Goal: Task Accomplishment & Management: Use online tool/utility

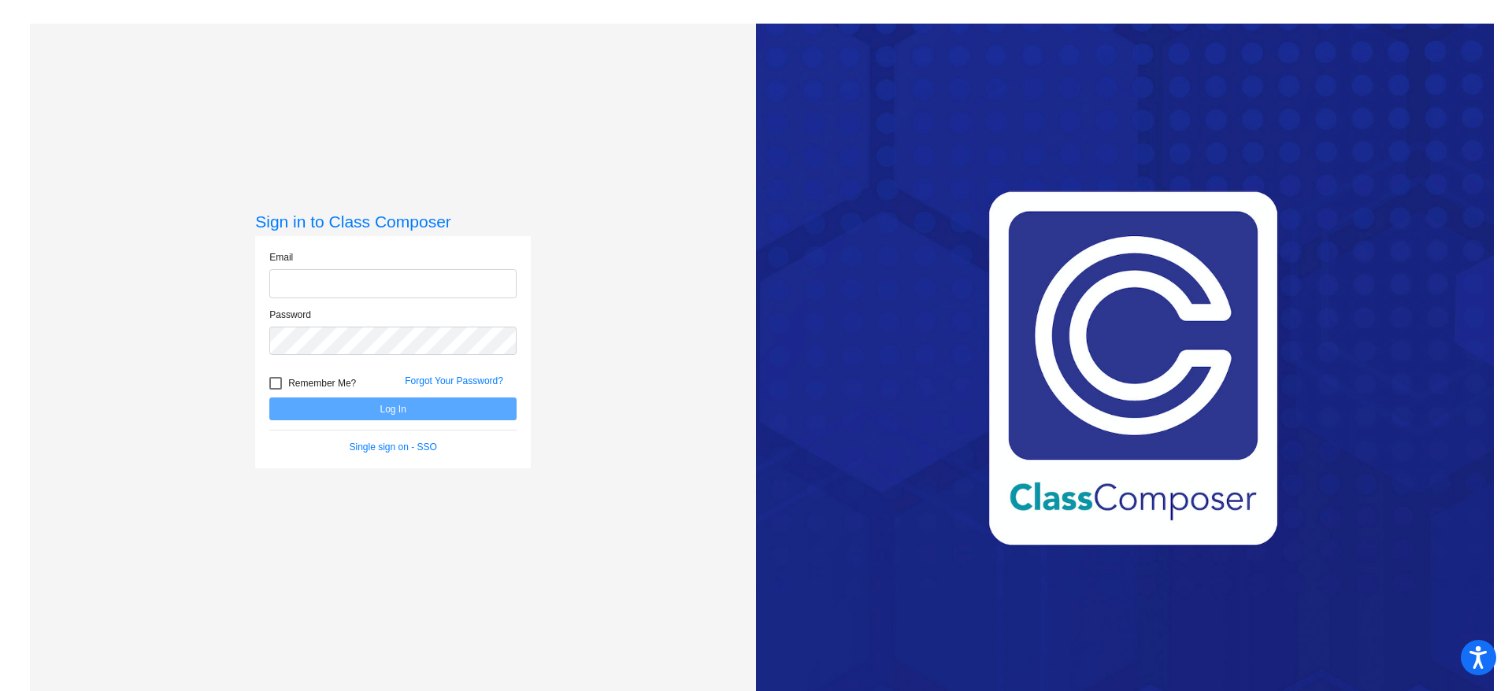
type input "[EMAIL_ADDRESS][PERSON_NAME][DOMAIN_NAME]"
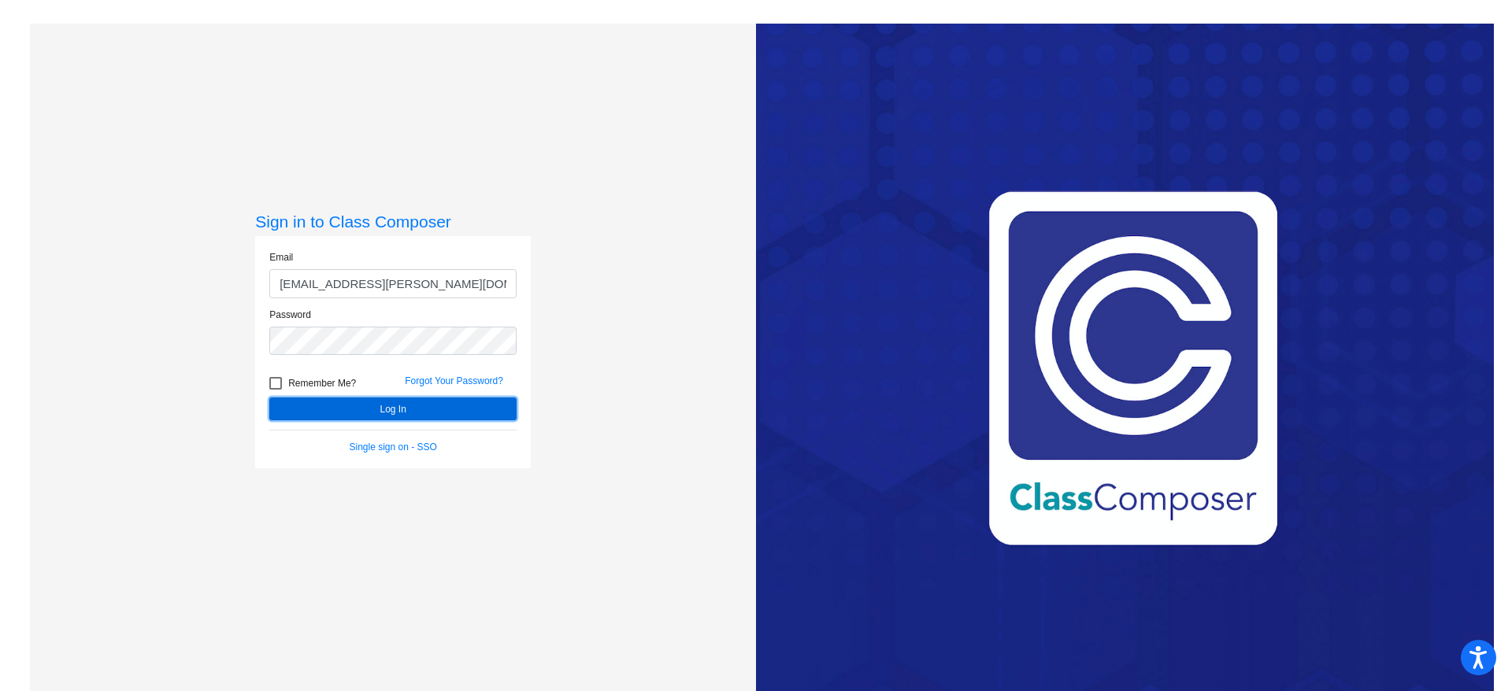
click at [378, 415] on button "Log In" at bounding box center [392, 409] width 247 height 23
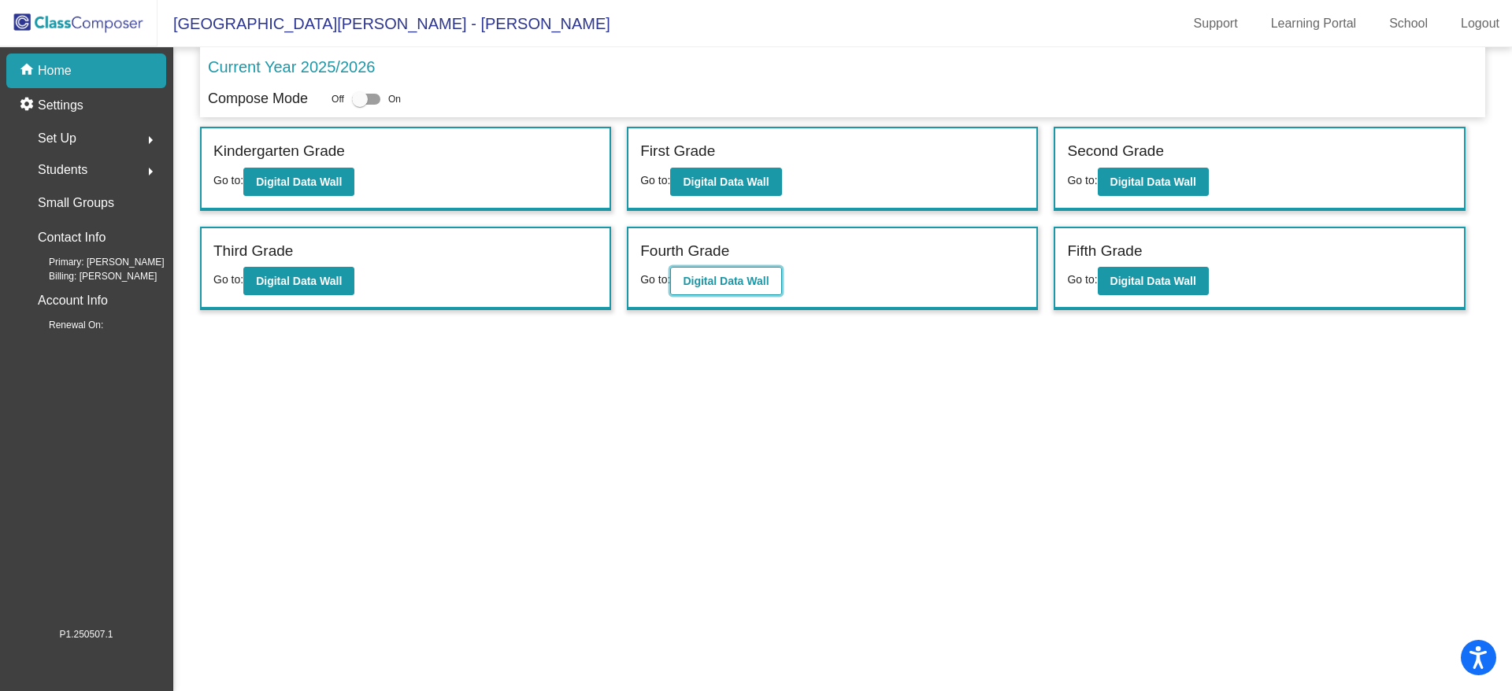
click at [762, 284] on b "Digital Data Wall" at bounding box center [726, 281] width 86 height 13
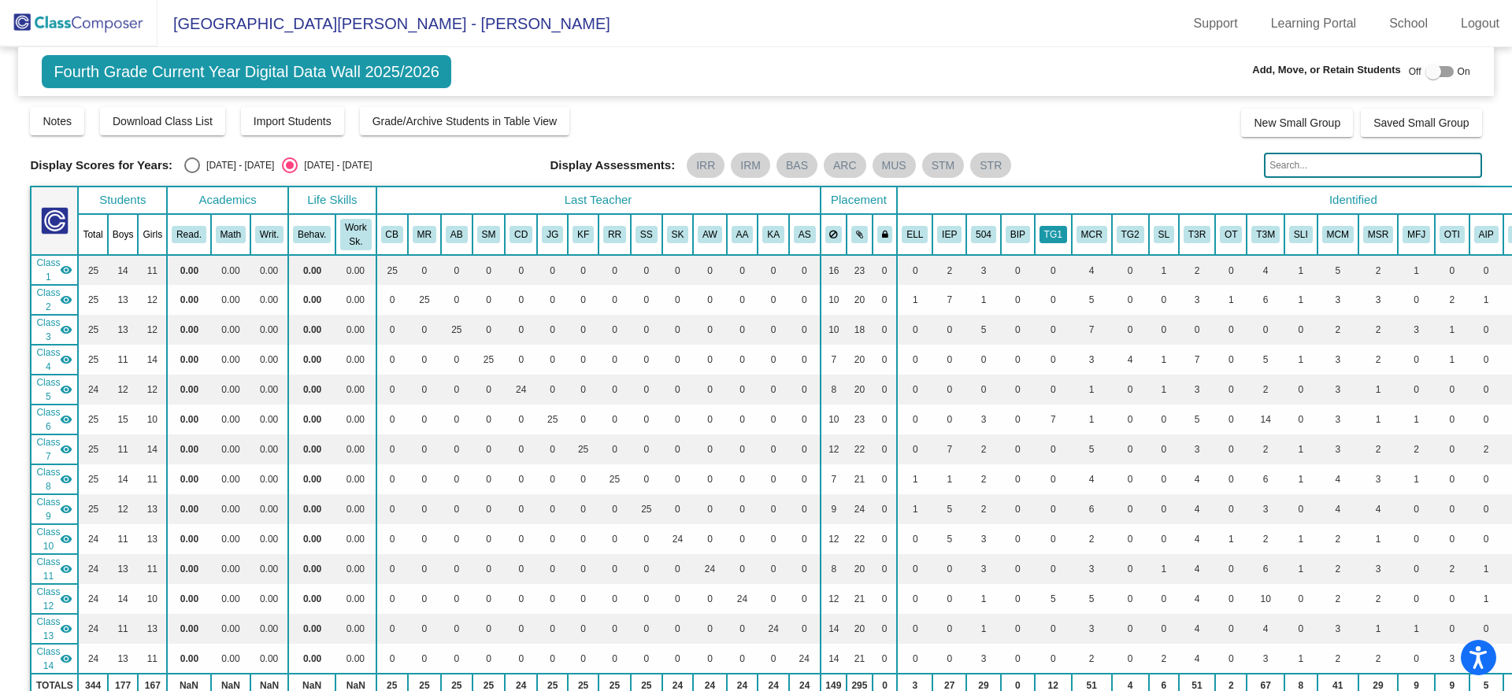
click at [1051, 233] on button "TG1" at bounding box center [1054, 234] width 28 height 17
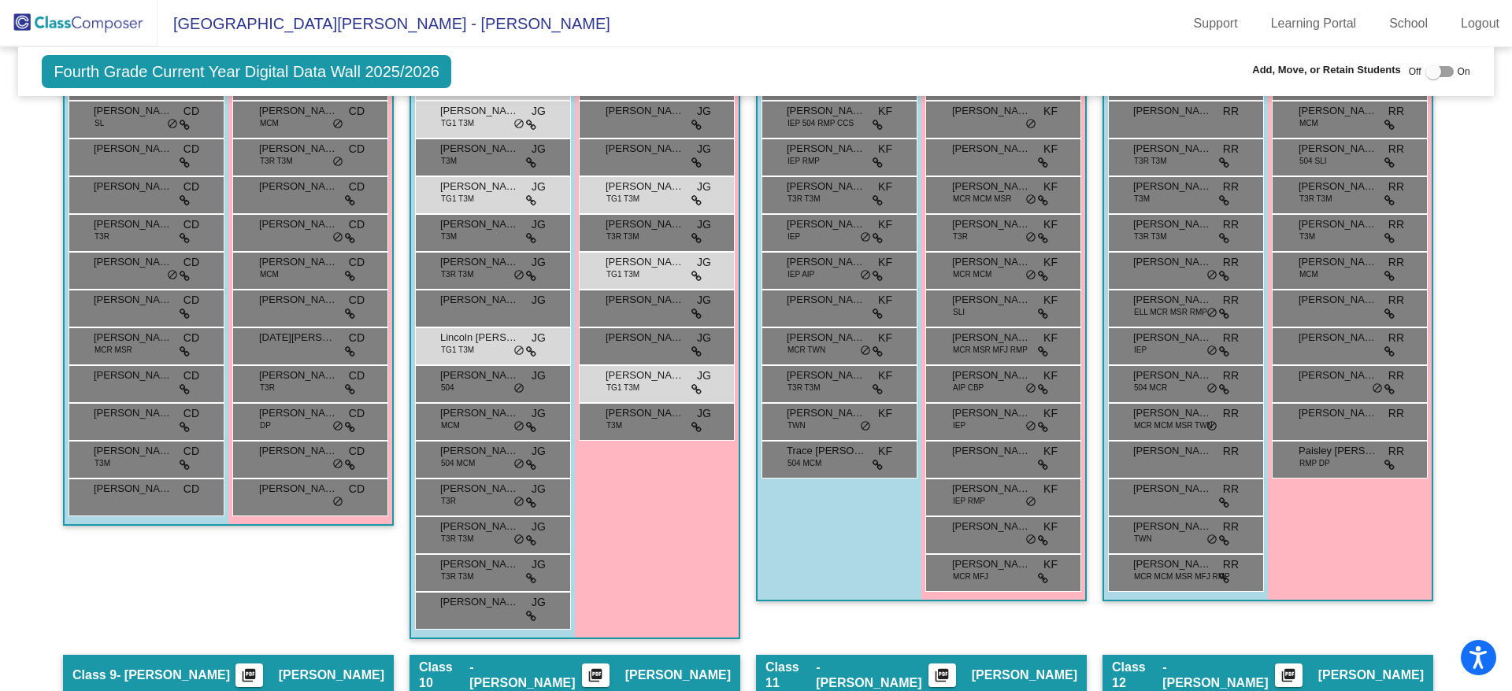
scroll to position [1282, 0]
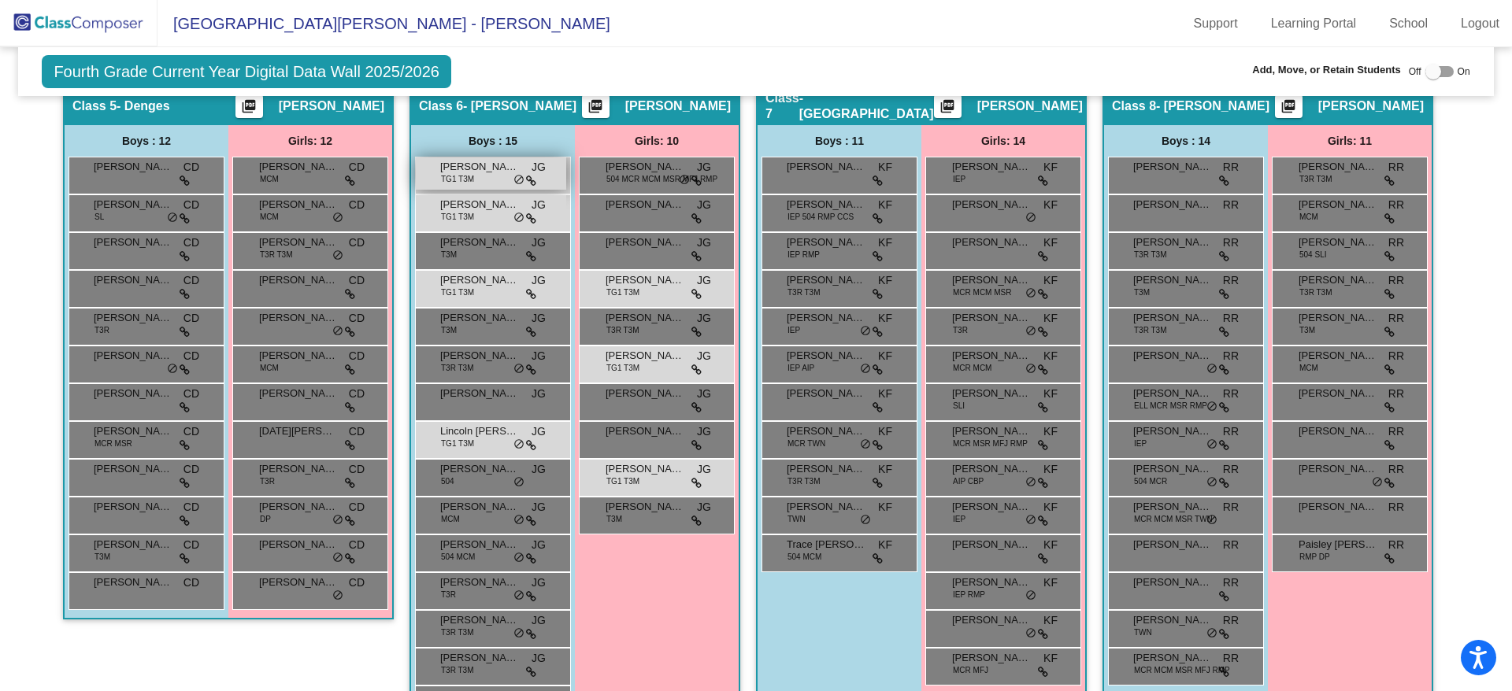
click at [458, 184] on span "TG1 T3M" at bounding box center [457, 179] width 33 height 12
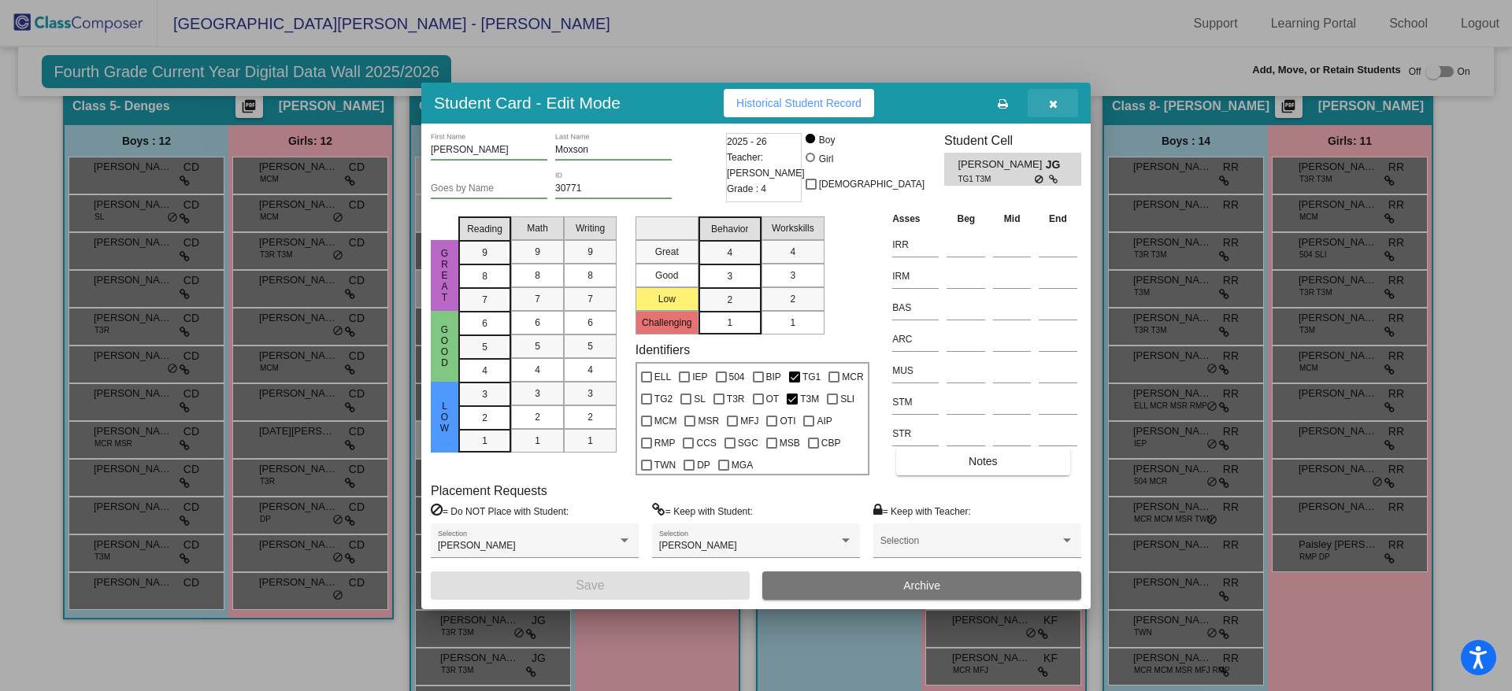
click at [1058, 103] on button "button" at bounding box center [1053, 103] width 50 height 28
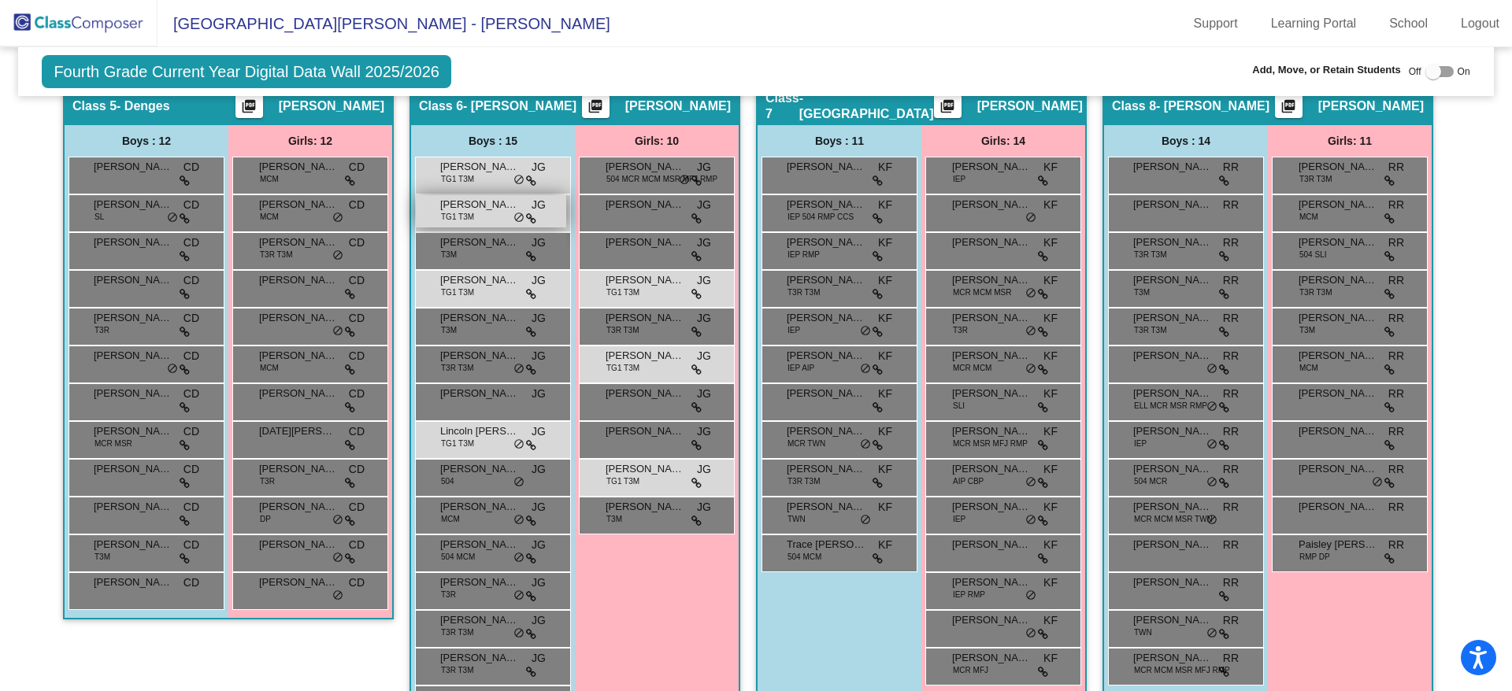
click at [494, 216] on div "Declan Derenthal TG1 T3M JG lock do_not_disturb_alt" at bounding box center [491, 211] width 150 height 32
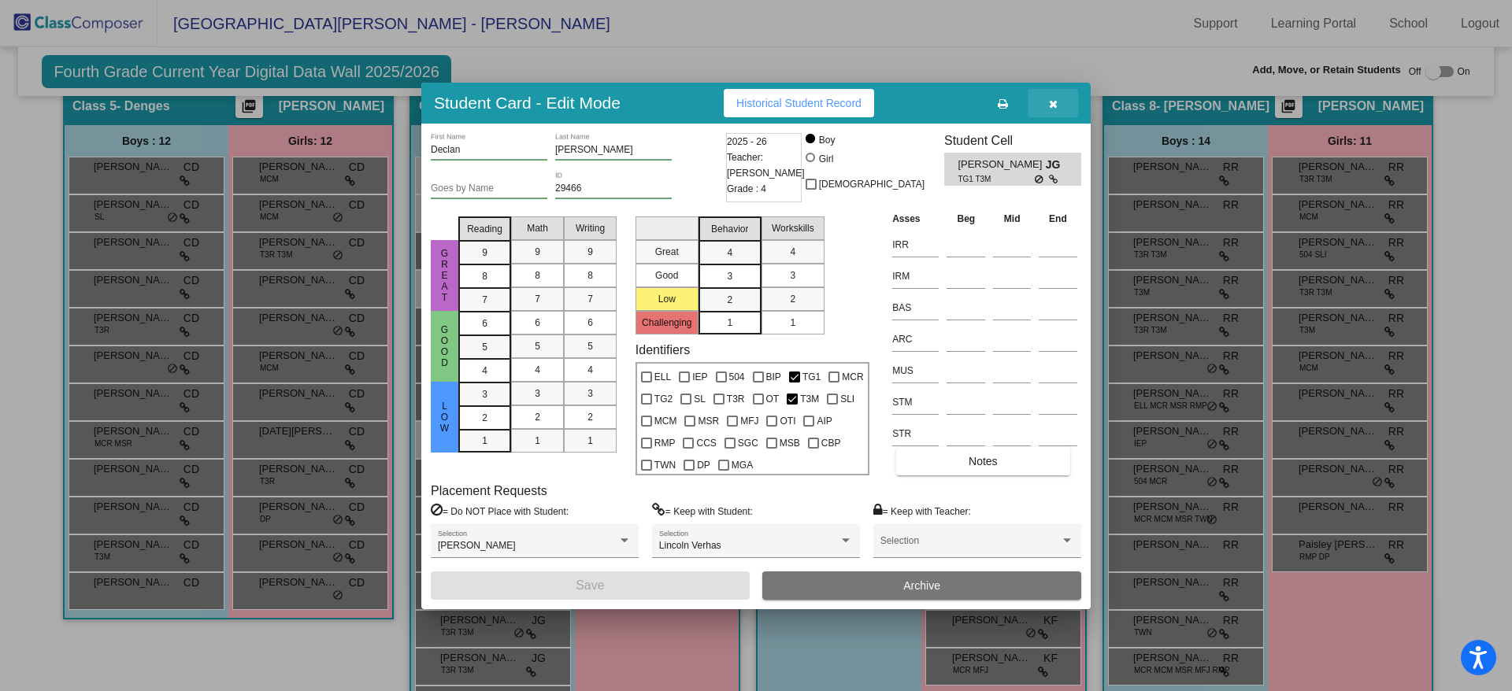
click at [1062, 106] on button "button" at bounding box center [1053, 103] width 50 height 28
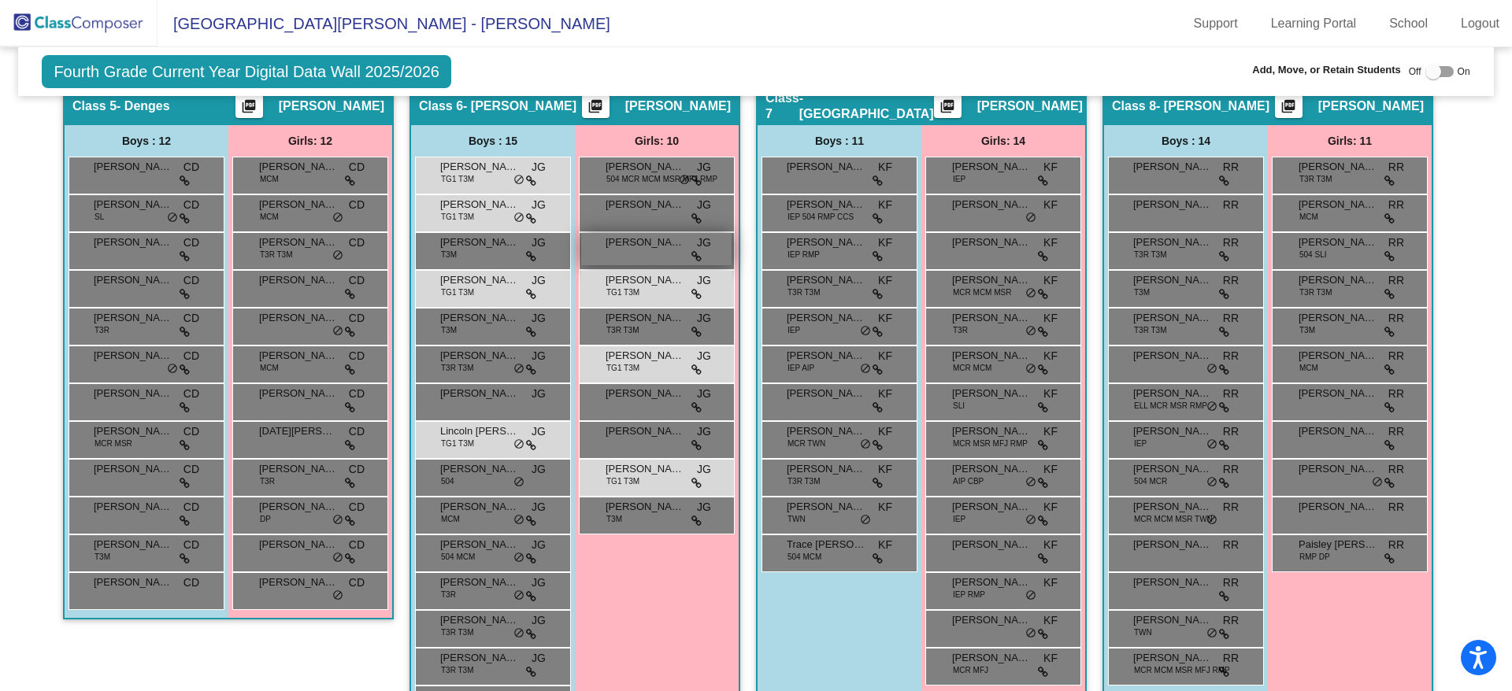
click at [695, 250] on span at bounding box center [696, 256] width 10 height 13
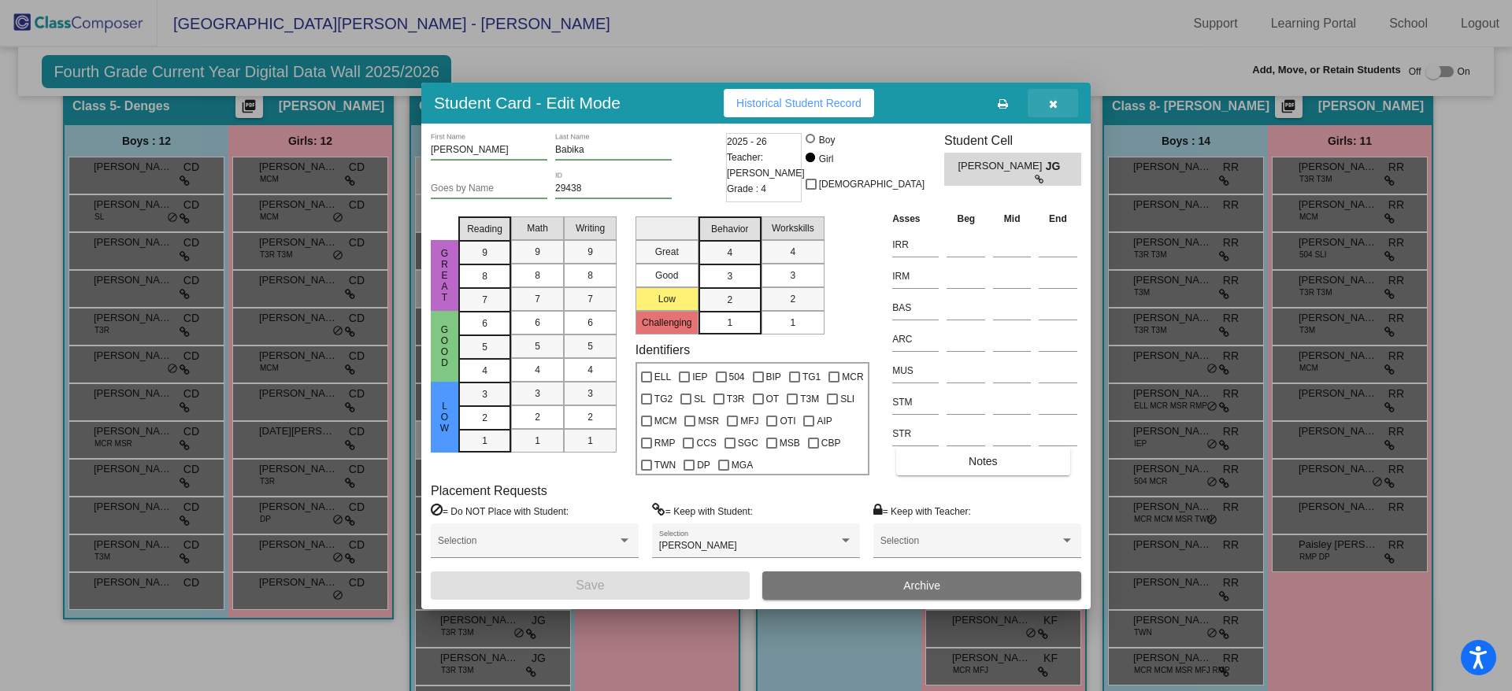
click at [1049, 106] on icon "button" at bounding box center [1053, 103] width 9 height 11
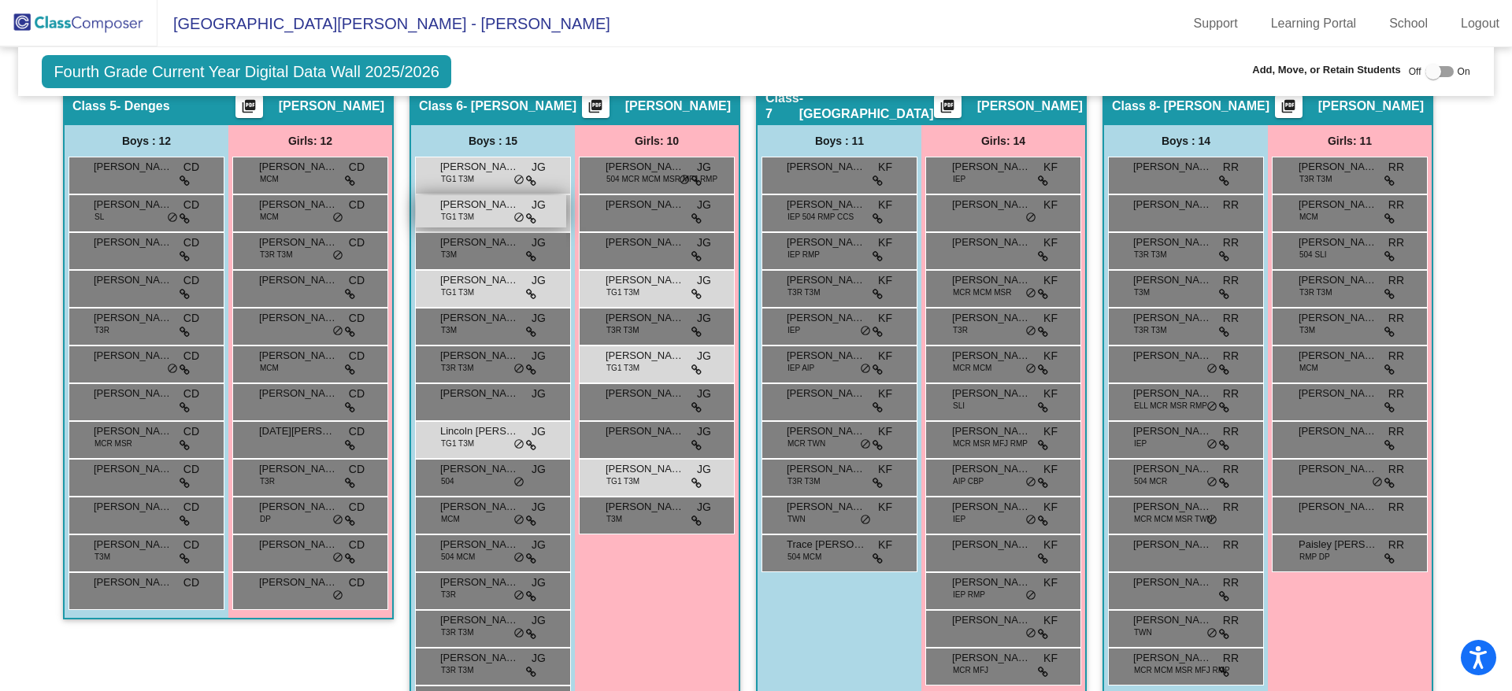
click at [492, 209] on span "Declan Derenthal" at bounding box center [479, 205] width 79 height 16
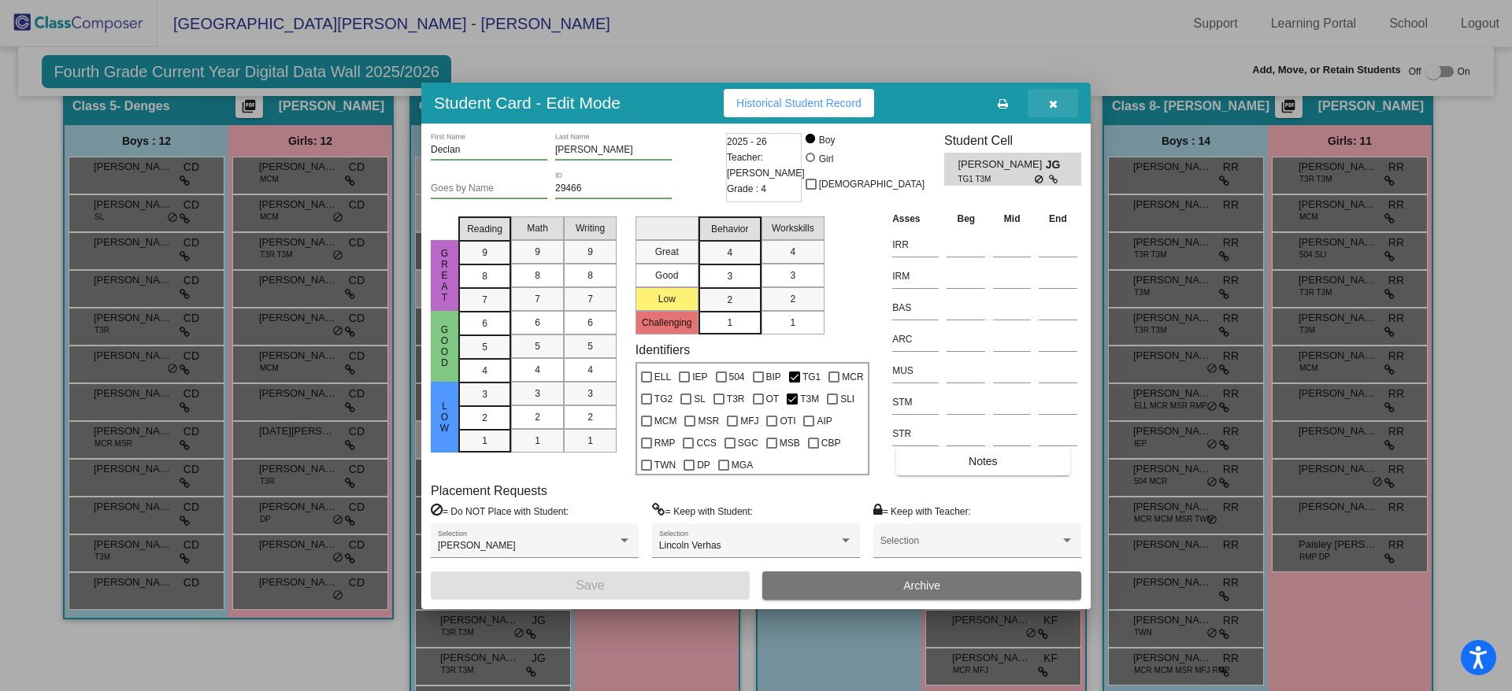
click at [1056, 102] on icon "button" at bounding box center [1053, 103] width 9 height 11
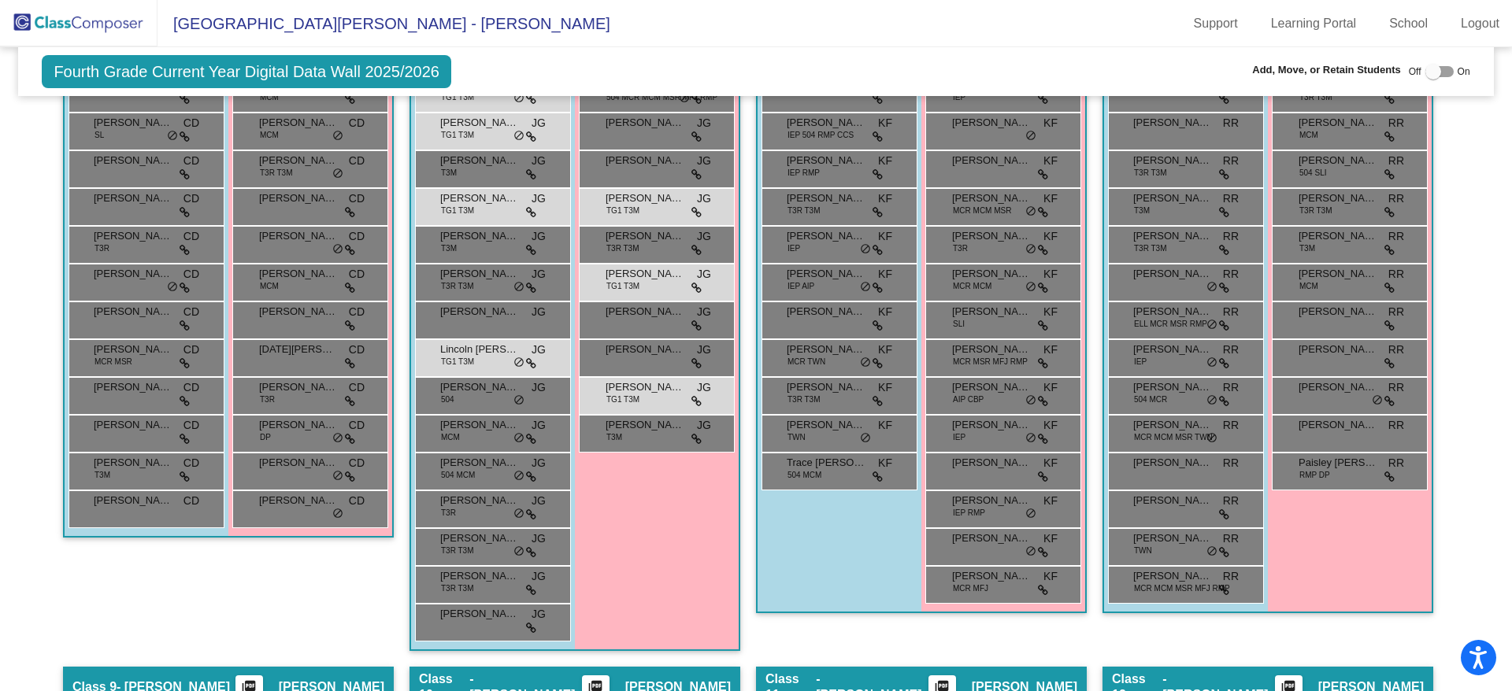
scroll to position [1140, 0]
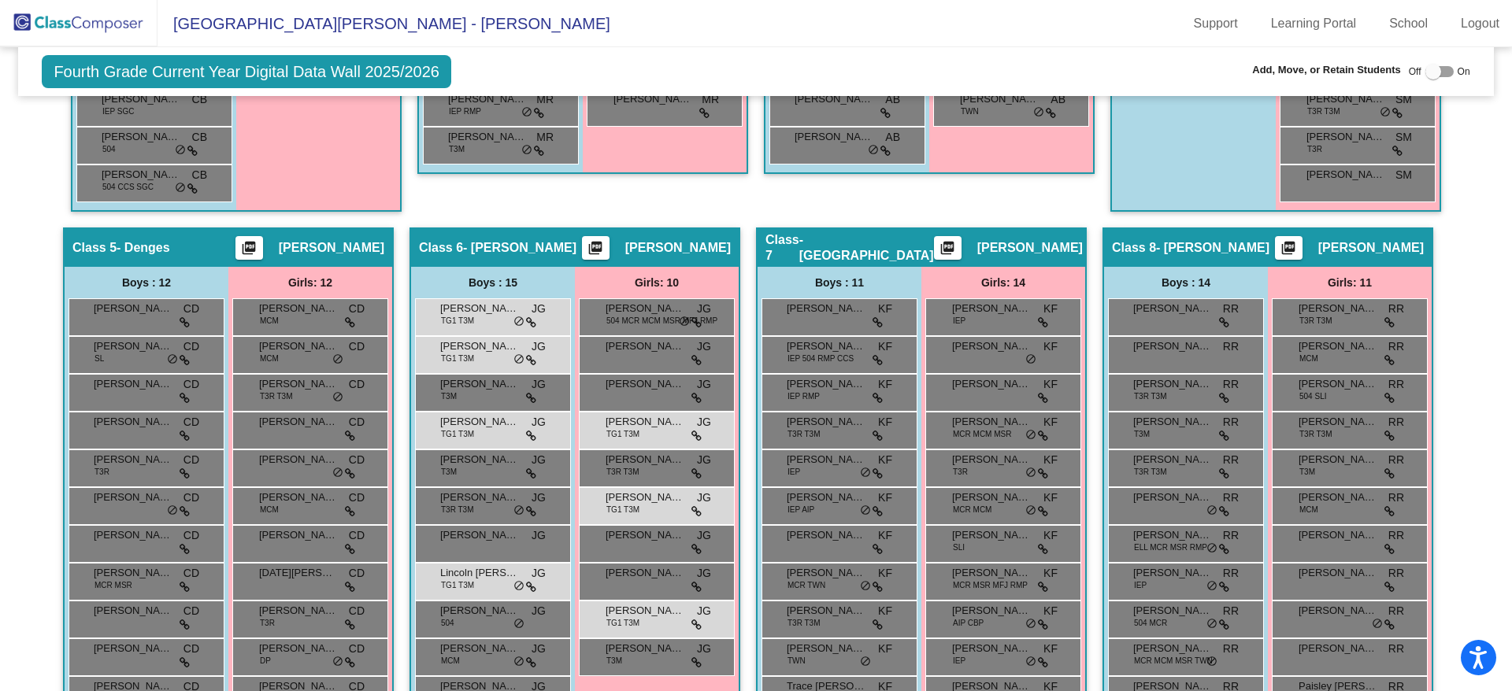
click at [891, 324] on div "Andrew Hooker KF lock do_not_disturb_alt" at bounding box center [837, 315] width 150 height 32
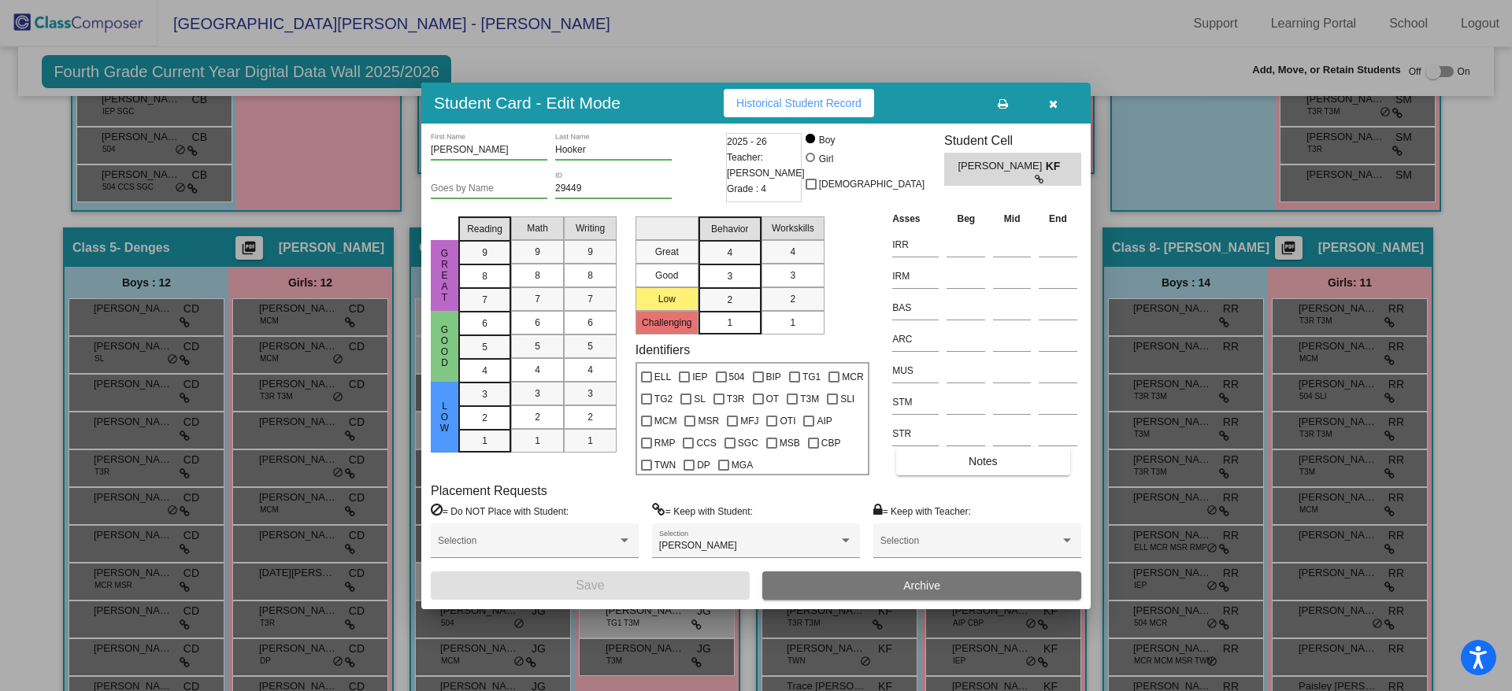
click at [1459, 201] on div at bounding box center [756, 345] width 1512 height 691
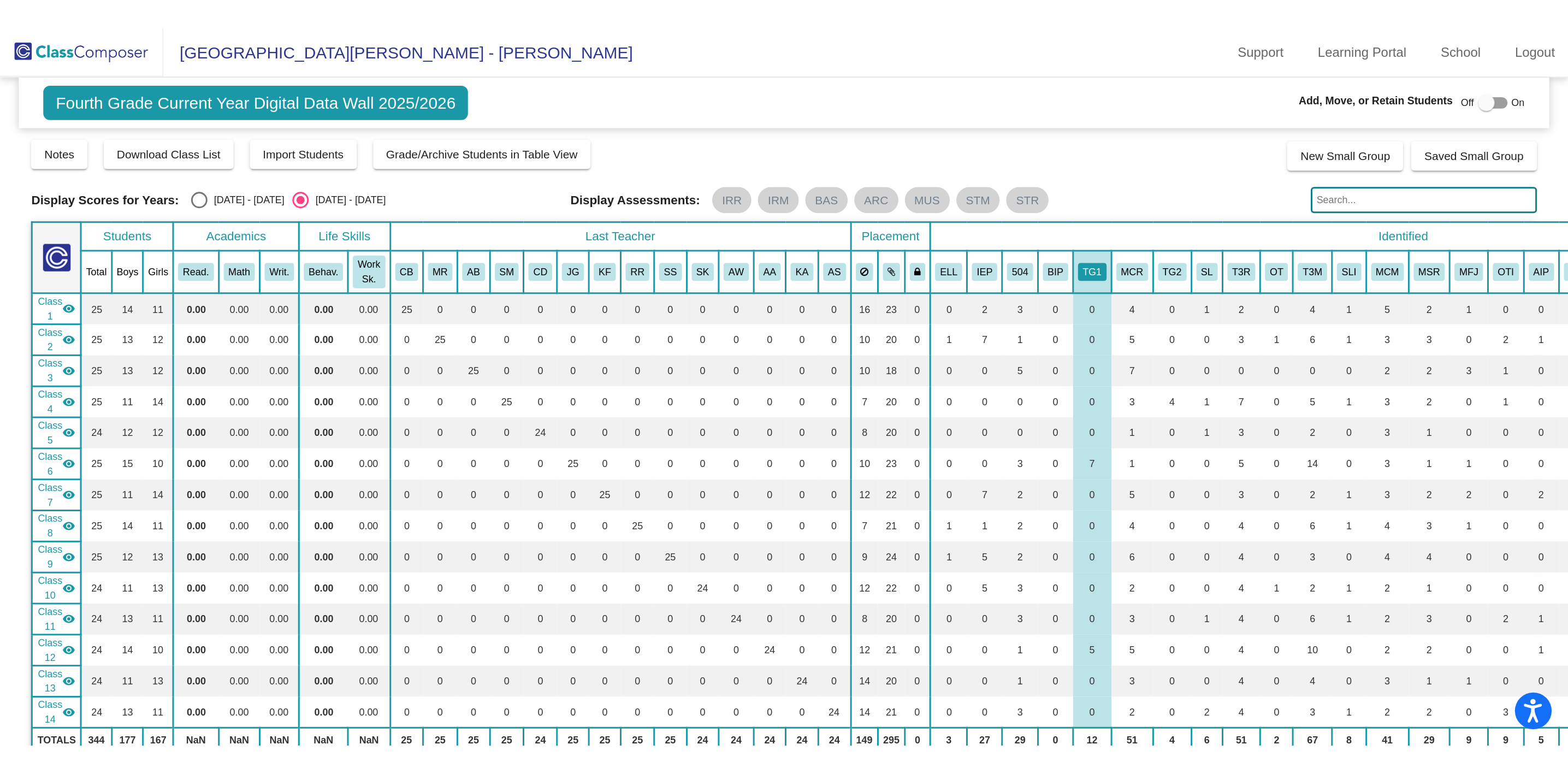
scroll to position [830, 0]
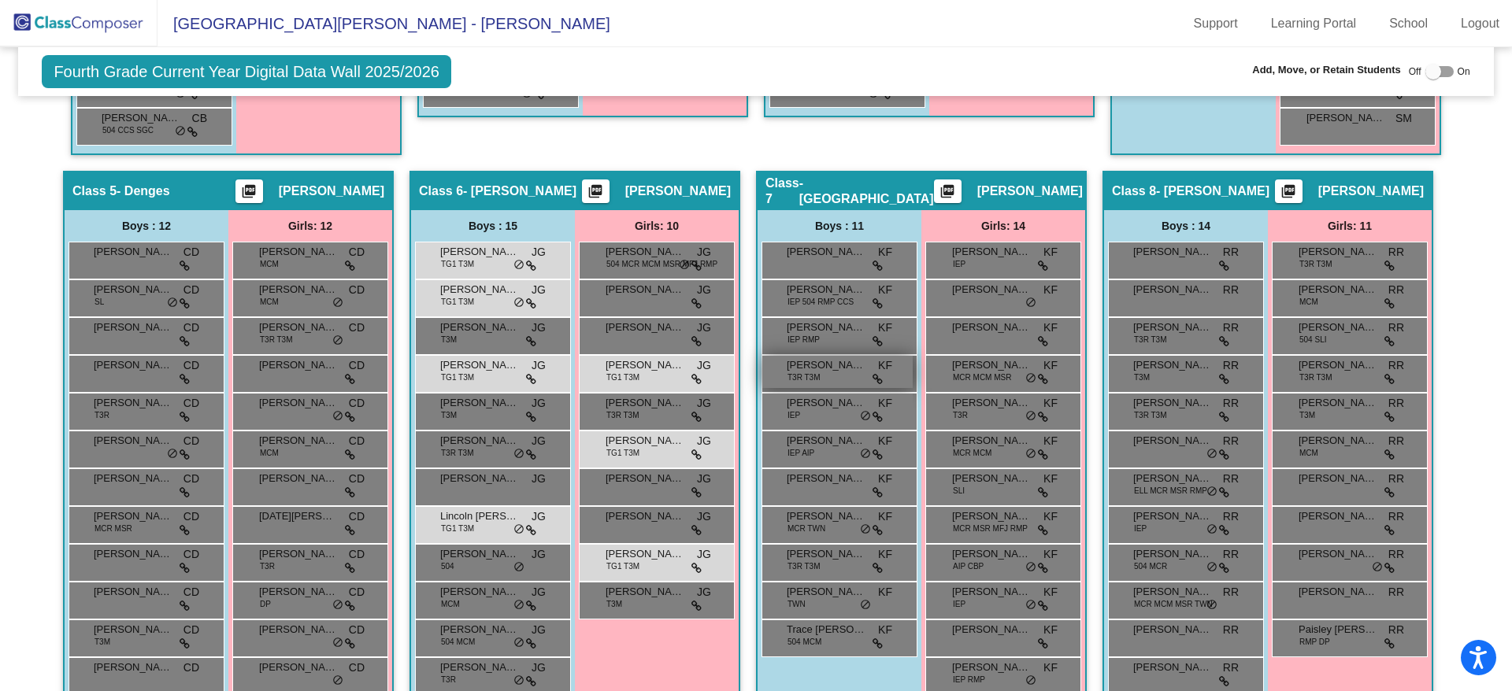
click at [807, 369] on span "Cormac O'Brien" at bounding box center [826, 366] width 79 height 16
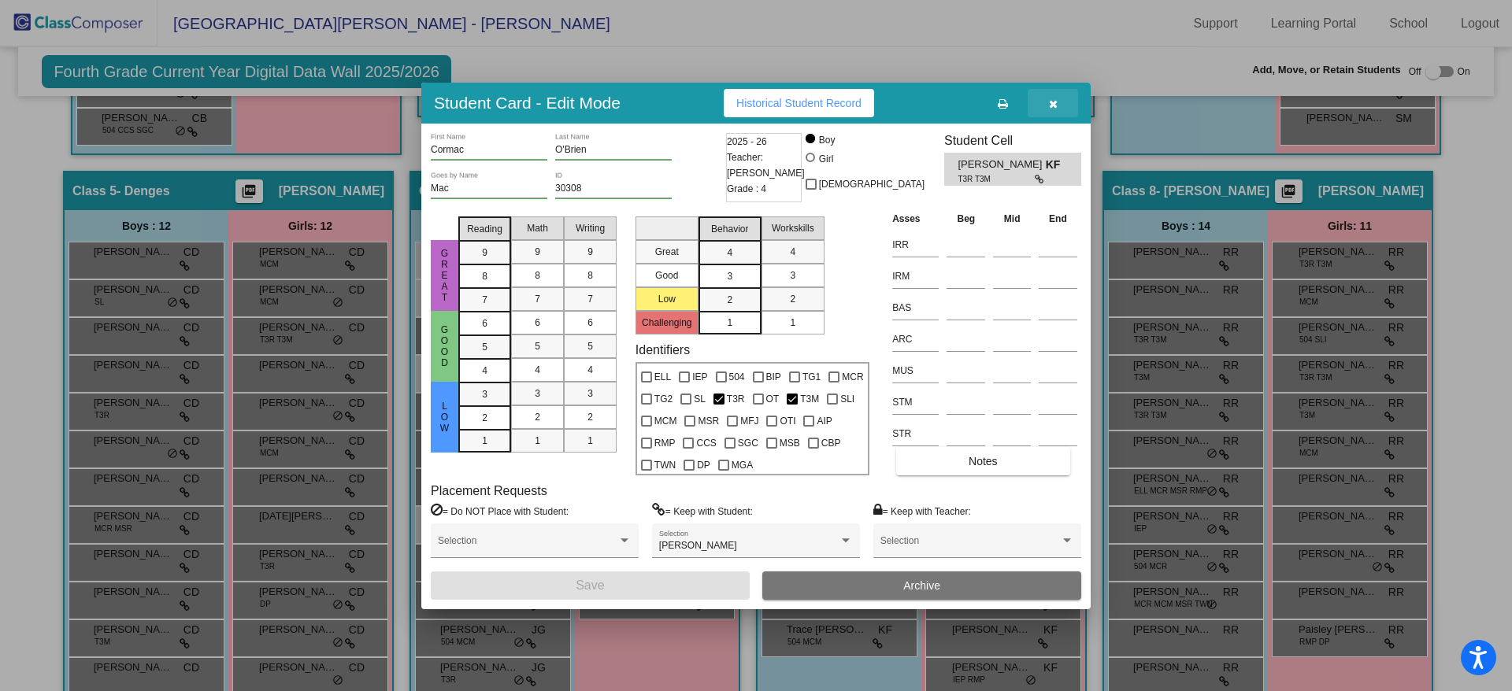
click at [1054, 102] on icon "button" at bounding box center [1053, 103] width 9 height 11
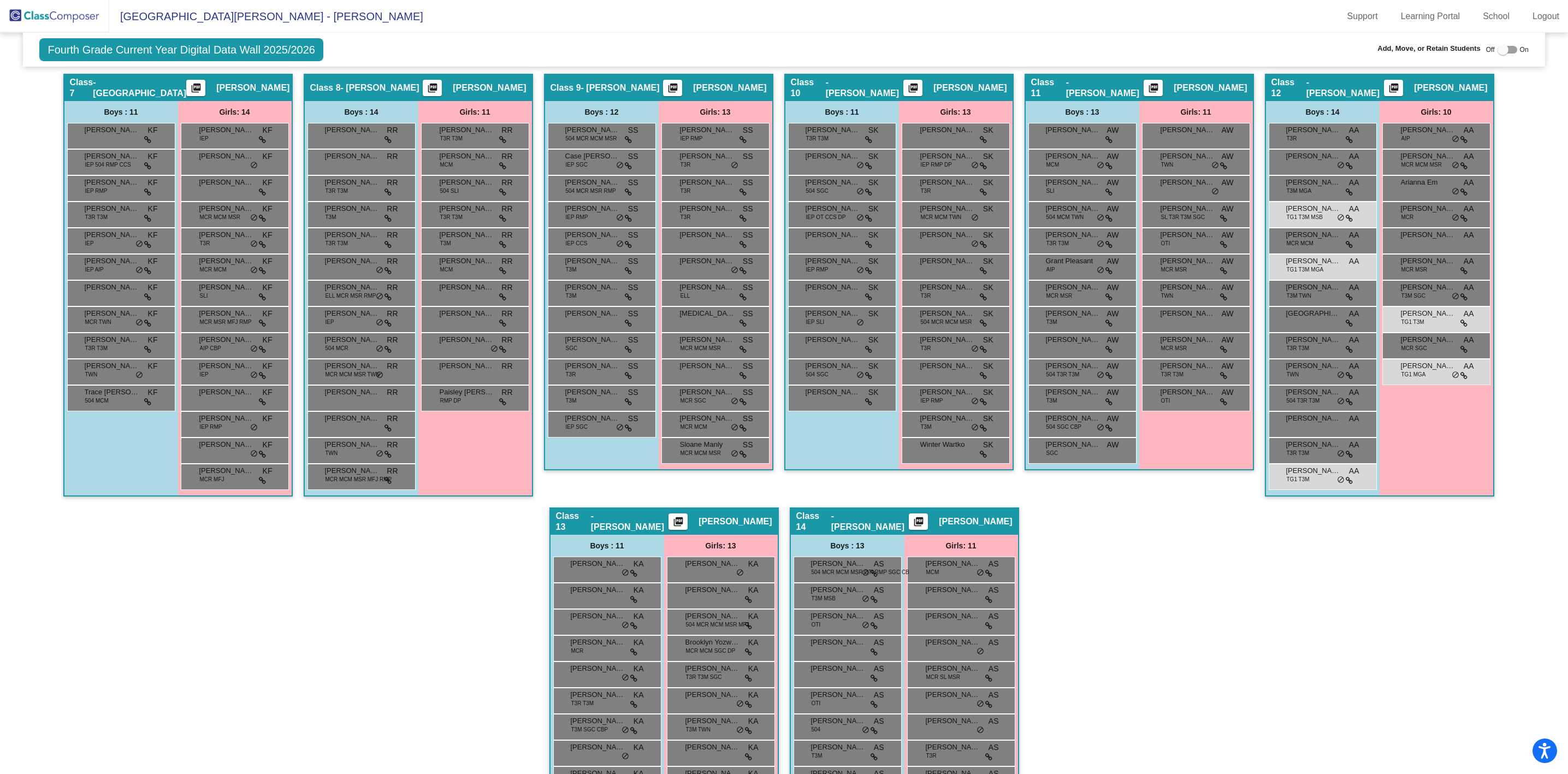
scroll to position [789, 0]
